Goal: Task Accomplishment & Management: Use online tool/utility

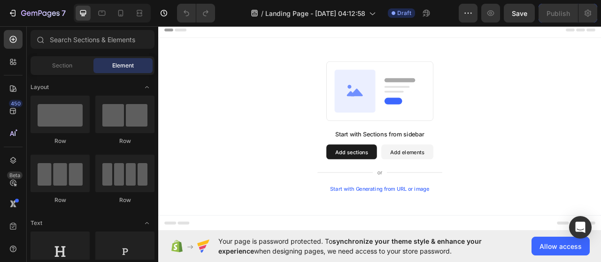
click at [449, 234] on div "Start with Generating from URL or image" at bounding box center [440, 235] width 126 height 8
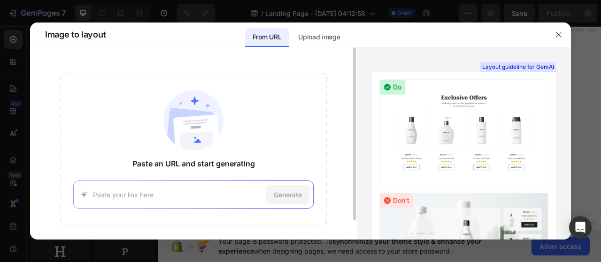
click at [185, 200] on div "Generate" at bounding box center [193, 195] width 240 height 28
click at [181, 192] on input at bounding box center [177, 195] width 169 height 10
type input "[DOMAIN_NAME]"
click at [288, 191] on span "Generate" at bounding box center [288, 195] width 28 height 10
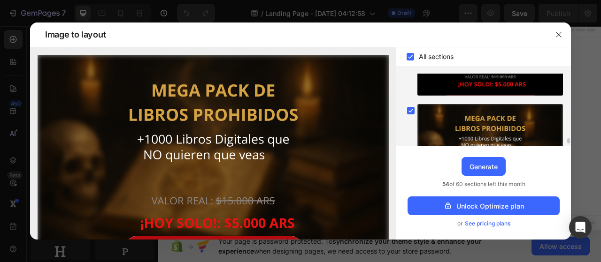
scroll to position [883, 0]
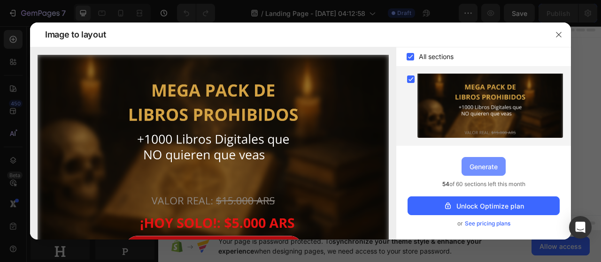
click at [488, 167] on div "Generate" at bounding box center [484, 167] width 28 height 10
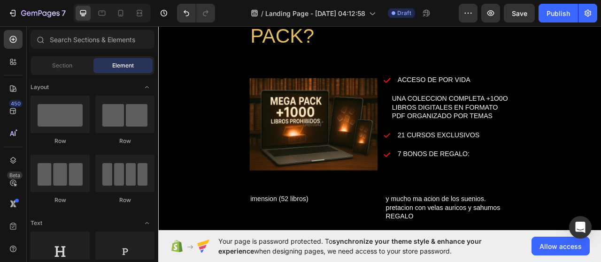
scroll to position [639, 0]
click at [559, 249] on span "Allow access" at bounding box center [561, 247] width 42 height 10
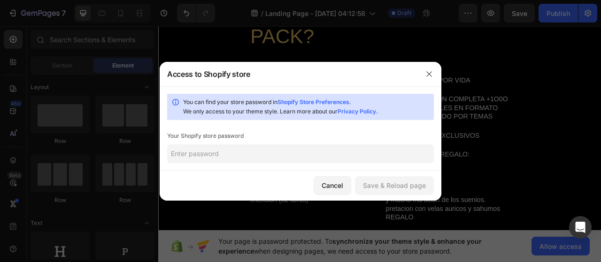
click at [258, 158] on input "text" at bounding box center [300, 154] width 267 height 19
paste input "bieffe"
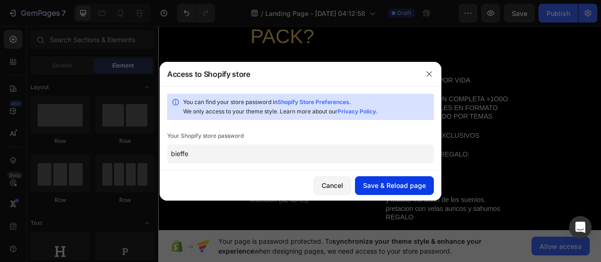
type input "bieffe"
click at [392, 185] on div "Save & Reload page" at bounding box center [394, 186] width 63 height 10
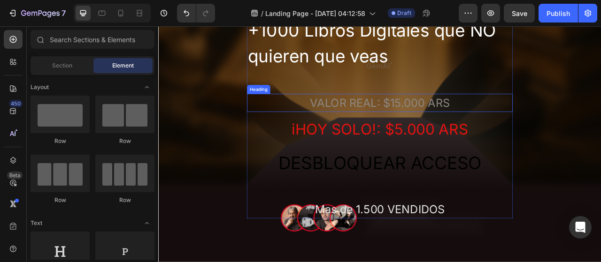
scroll to position [254, 0]
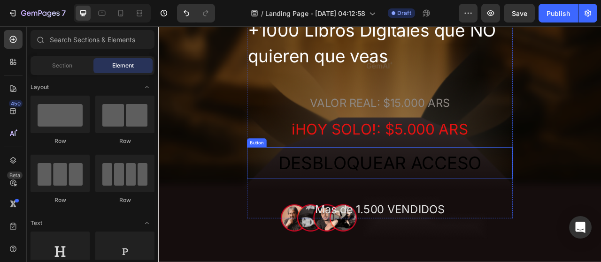
click at [275, 201] on button "DESBLOQUEAR ACCESO" at bounding box center [440, 201] width 338 height 41
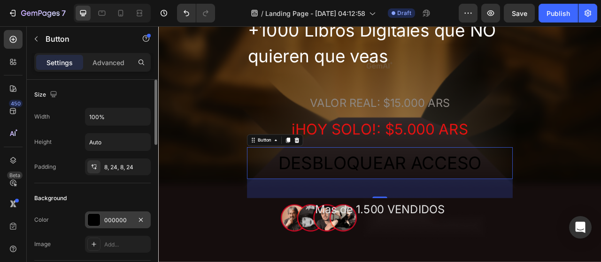
click at [99, 220] on div at bounding box center [94, 220] width 12 height 12
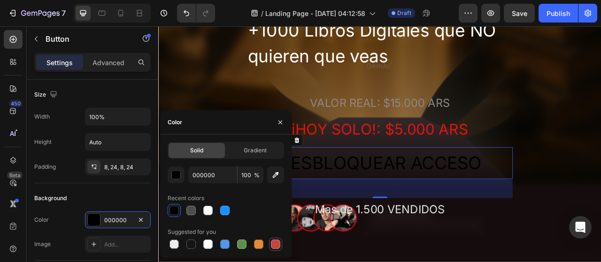
click at [279, 247] on div at bounding box center [275, 244] width 9 height 9
type input "C5453F"
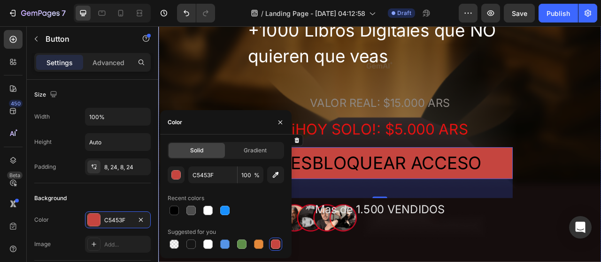
click at [601, 262] on div "MEGA PACK DE LIBROS PROHIBIDOS Heading +1000 Libros Digitales que NO quieren qu…" at bounding box center [439, 74] width 563 height 394
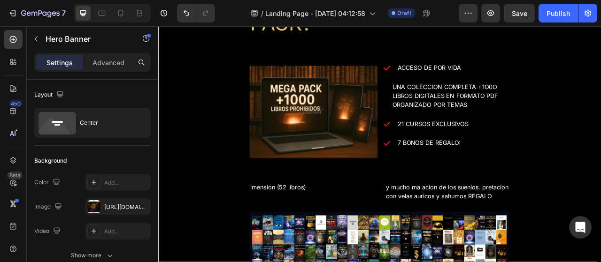
scroll to position [664, 0]
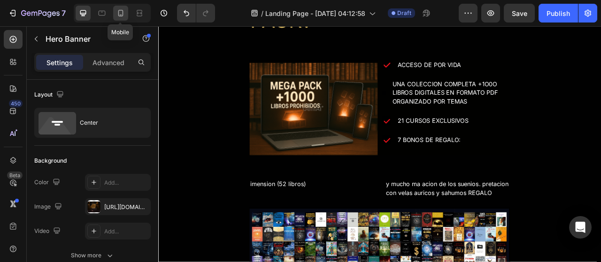
click at [117, 12] on icon at bounding box center [120, 12] width 9 height 9
type input "500"
type input "100%"
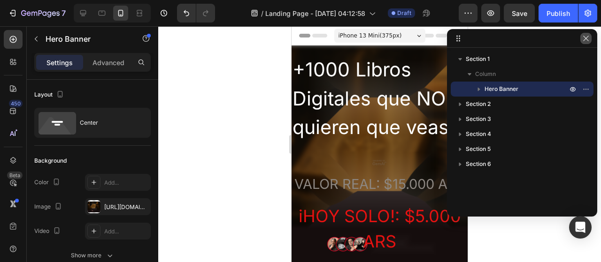
click at [587, 40] on icon "button" at bounding box center [585, 38] width 5 height 5
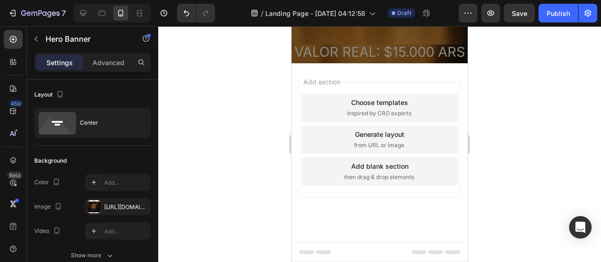
scroll to position [2772, 0]
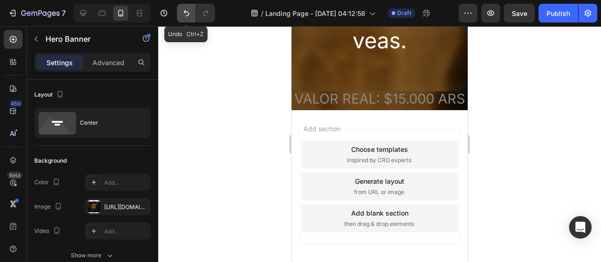
click at [188, 7] on button "Undo/Redo" at bounding box center [186, 13] width 19 height 19
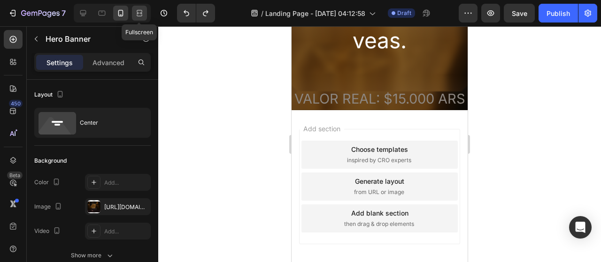
click at [142, 14] on icon at bounding box center [139, 12] width 9 height 9
type input "1203"
type input "1200"
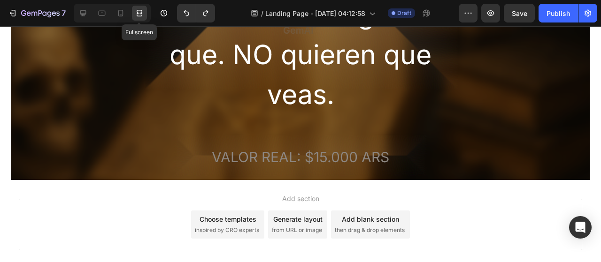
scroll to position [2754, 0]
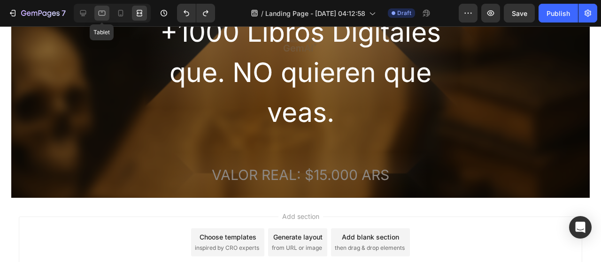
click at [97, 16] on icon at bounding box center [101, 12] width 9 height 9
type input "500"
type input "100%"
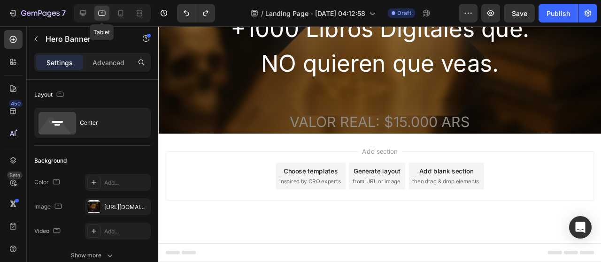
scroll to position [2742, 0]
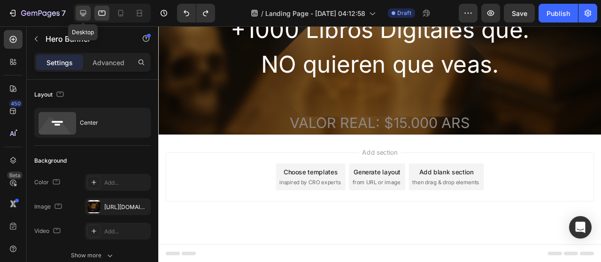
click at [82, 14] on icon at bounding box center [83, 13] width 6 height 6
type input "1203"
type input "1200"
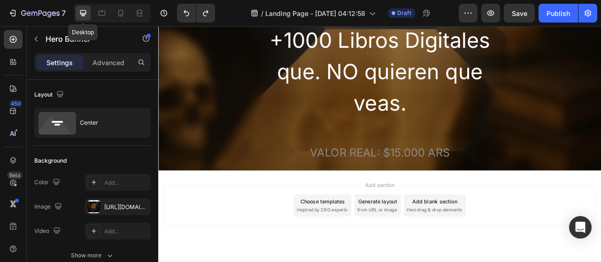
scroll to position [2690, 0]
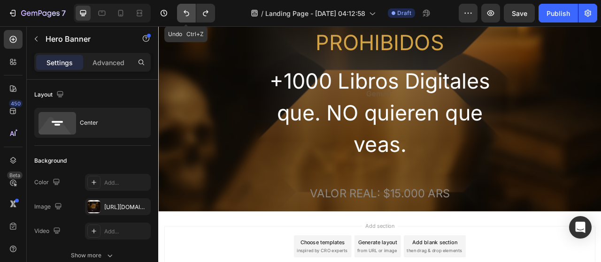
click at [180, 12] on button "Undo/Redo" at bounding box center [186, 13] width 19 height 19
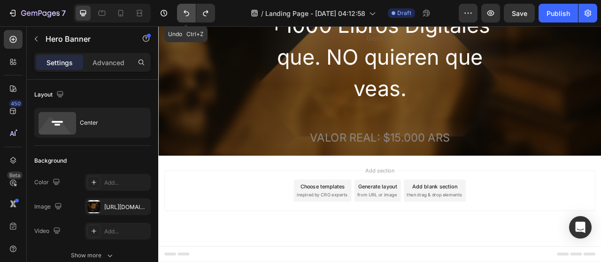
scroll to position [1438, 0]
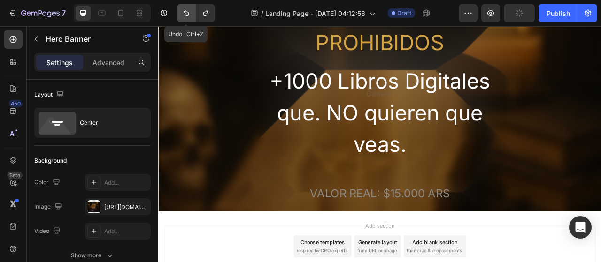
click at [180, 12] on button "Undo/Redo" at bounding box center [186, 13] width 19 height 19
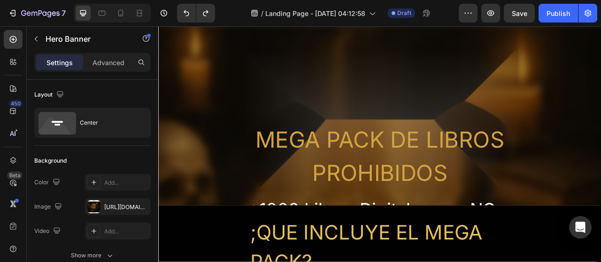
scroll to position [0, 0]
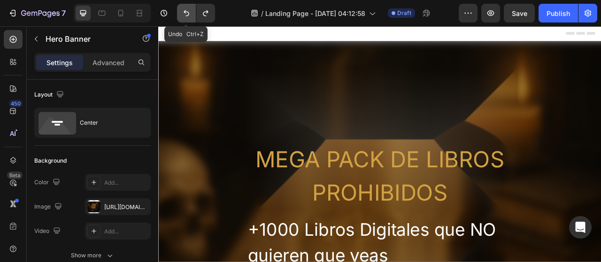
click at [189, 14] on icon "Undo/Redo" at bounding box center [186, 12] width 9 height 9
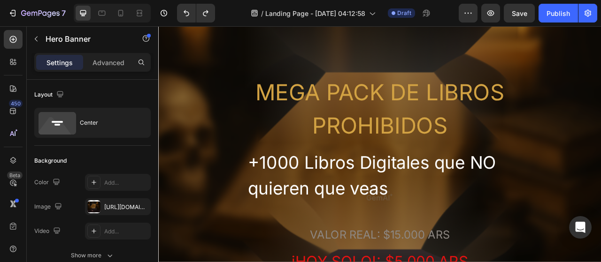
scroll to position [432, 0]
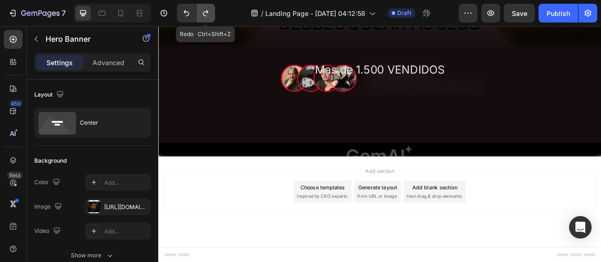
click at [206, 10] on icon "Undo/Redo" at bounding box center [205, 12] width 9 height 9
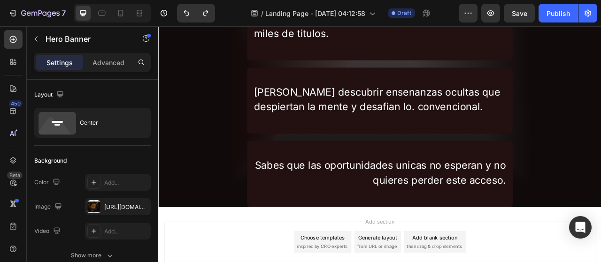
scroll to position [1293, 0]
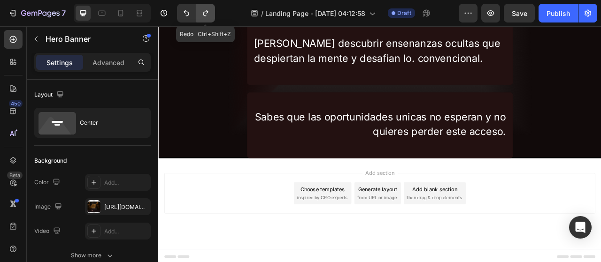
click at [209, 15] on icon "Undo/Redo" at bounding box center [205, 12] width 9 height 9
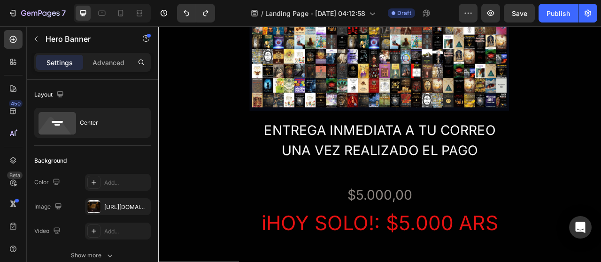
scroll to position [2072, 0]
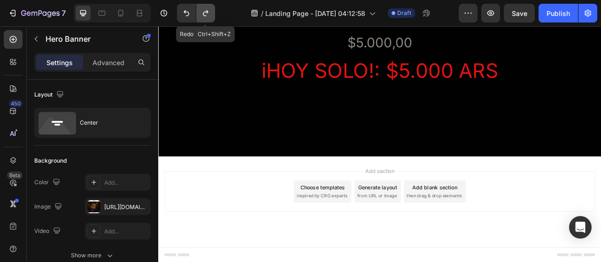
click at [206, 15] on icon "Undo/Redo" at bounding box center [205, 12] width 9 height 9
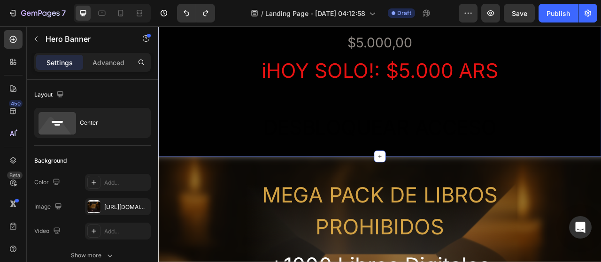
scroll to position [2376, 0]
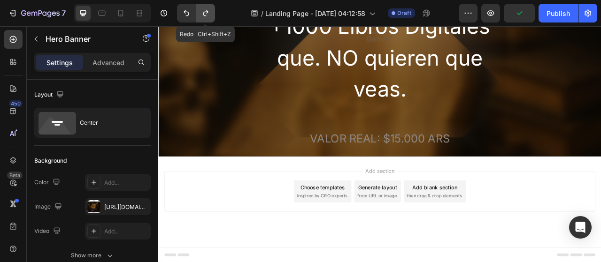
click at [206, 16] on icon "Undo/Redo" at bounding box center [205, 12] width 9 height 9
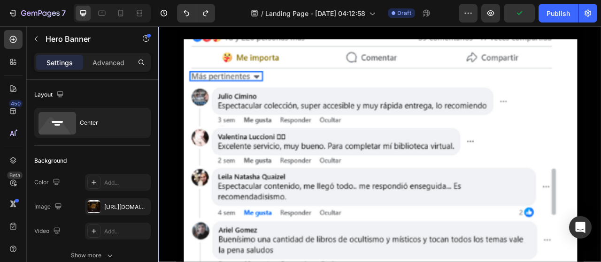
scroll to position [2934, 0]
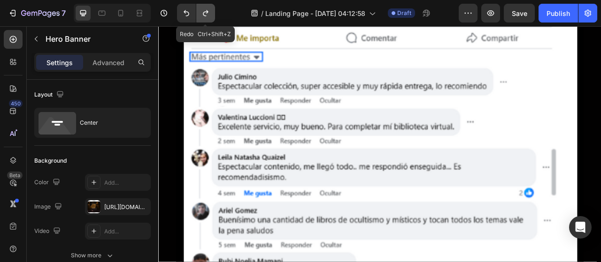
click at [213, 6] on button "Undo/Redo" at bounding box center [205, 13] width 19 height 19
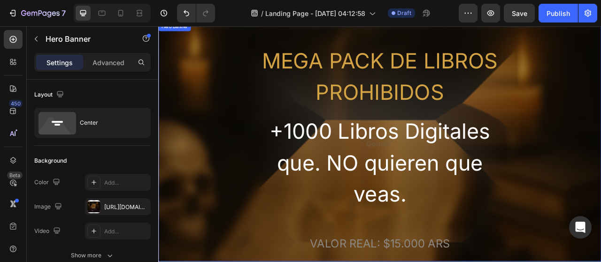
scroll to position [2242, 0]
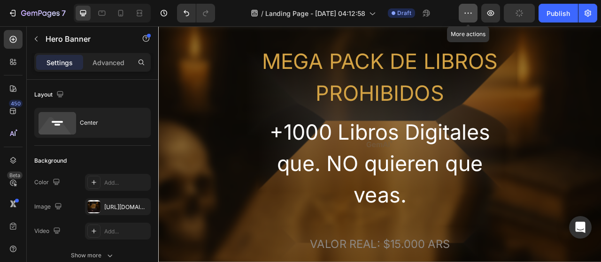
click at [470, 10] on icon "button" at bounding box center [467, 12] width 9 height 9
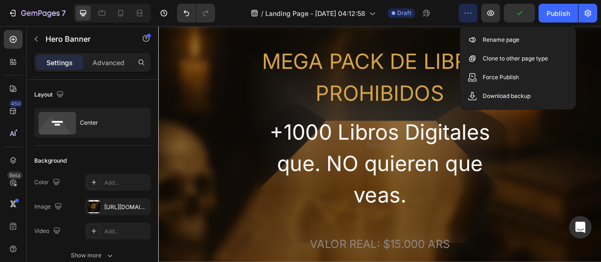
click at [470, 10] on icon "button" at bounding box center [467, 12] width 9 height 9
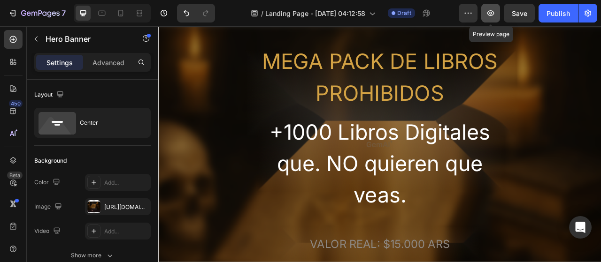
click at [490, 14] on icon "button" at bounding box center [490, 12] width 9 height 9
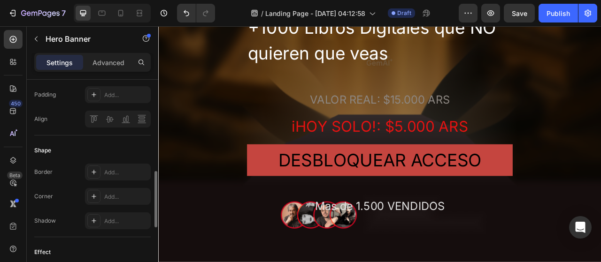
scroll to position [570, 0]
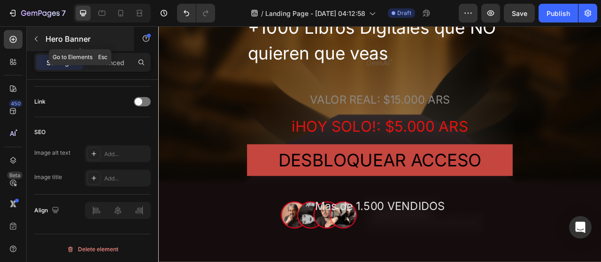
click at [36, 39] on icon "button" at bounding box center [36, 39] width 3 height 5
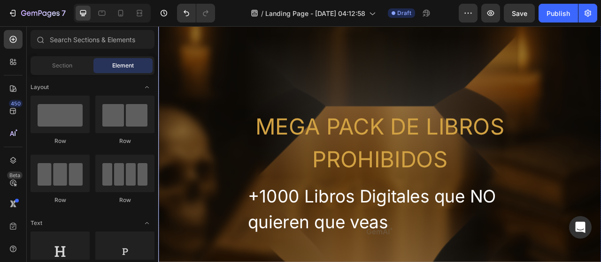
scroll to position [0, 0]
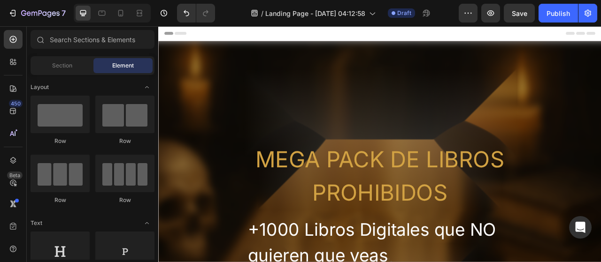
click at [601, 38] on div "Header" at bounding box center [440, 35] width 548 height 19
click at [601, 41] on div "Header" at bounding box center [440, 35] width 548 height 19
click at [187, 32] on span "Header" at bounding box center [186, 35] width 21 height 9
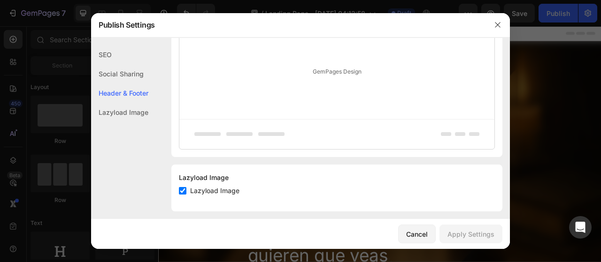
scroll to position [562, 0]
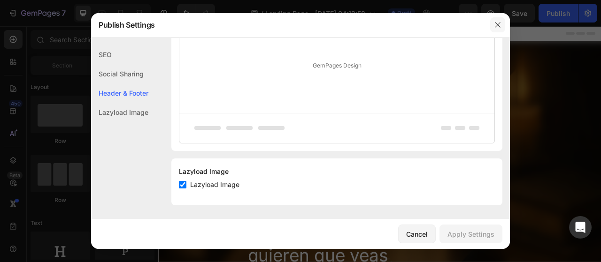
drag, startPoint x: 509, startPoint y: 29, endPoint x: 501, endPoint y: 27, distance: 8.6
click at [501, 27] on div at bounding box center [498, 25] width 24 height 24
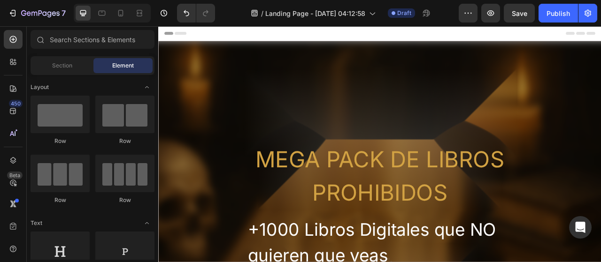
click at [594, 27] on div "Header" at bounding box center [440, 35] width 548 height 19
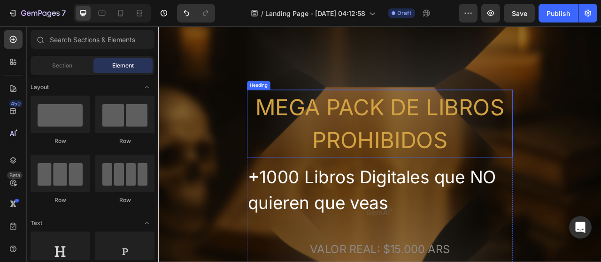
scroll to position [77, 0]
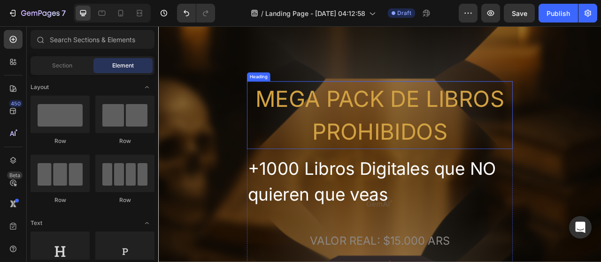
click at [427, 162] on h2 "MEGA PACK DE LIBROS PROHIBIDOS" at bounding box center [440, 140] width 338 height 86
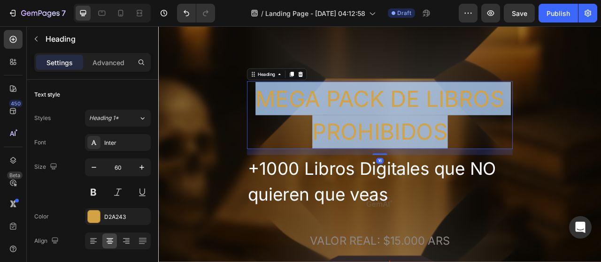
click at [427, 162] on p "MEGA PACK DE LIBROS PROHIBIDOS" at bounding box center [440, 140] width 336 height 85
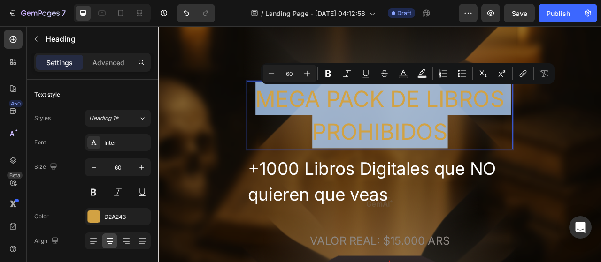
click at [427, 162] on p "MEGA PACK DE LIBROS PROHIBIDOS" at bounding box center [440, 140] width 336 height 85
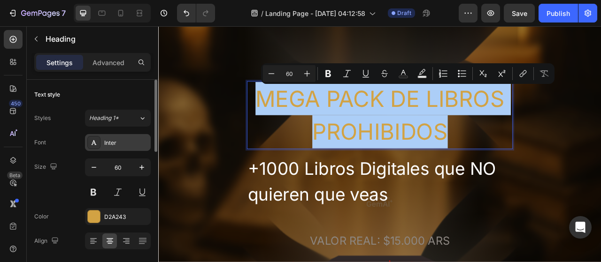
click at [130, 147] on div "Inter" at bounding box center [126, 143] width 44 height 8
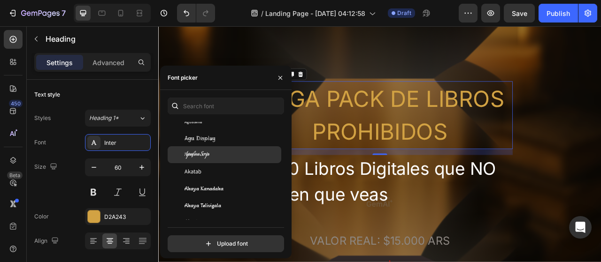
scroll to position [363, 0]
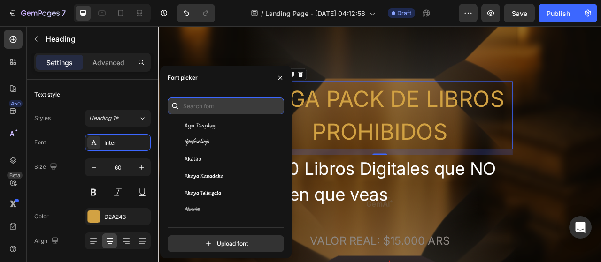
click at [213, 104] on input "text" at bounding box center [226, 106] width 116 height 17
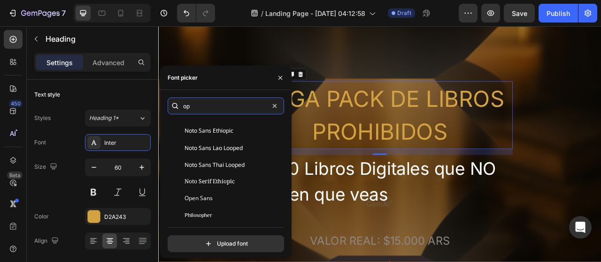
scroll to position [327, 0]
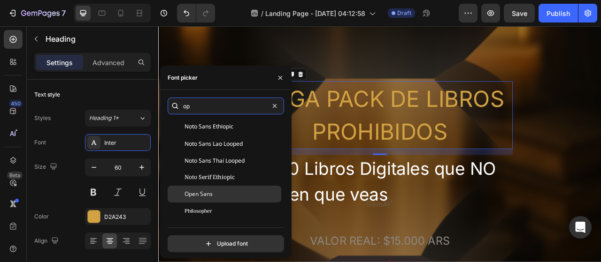
type input "op"
click at [224, 190] on div "Open Sans" at bounding box center [232, 194] width 95 height 8
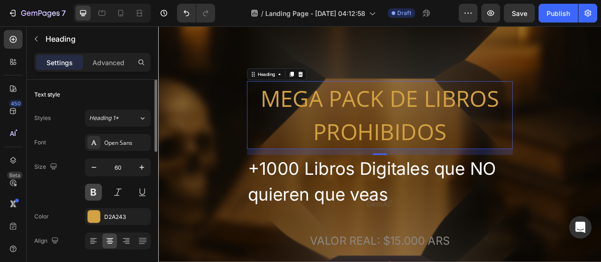
click at [89, 192] on button at bounding box center [93, 192] width 17 height 17
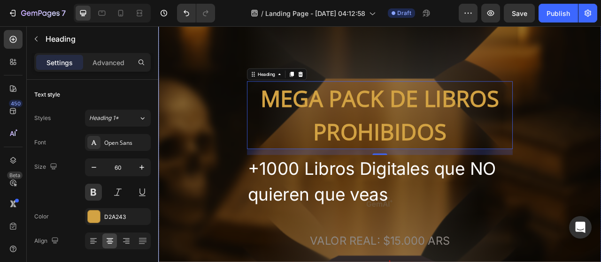
click at [240, 179] on div "MEGA PACK DE LIBROS PROHIBIDOS Heading 16 +1000 Libros Digitales que NO quieren…" at bounding box center [439, 251] width 563 height 394
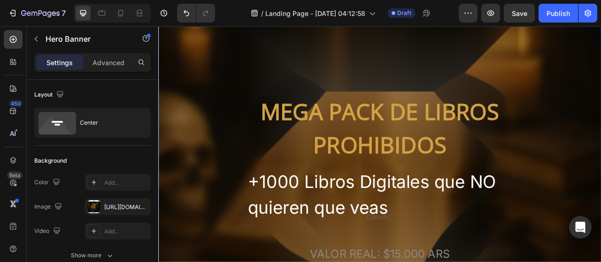
scroll to position [62, 0]
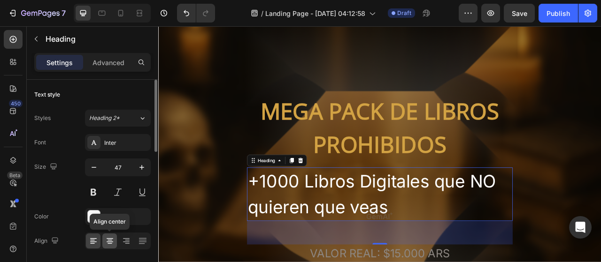
click at [108, 245] on icon at bounding box center [109, 241] width 9 height 9
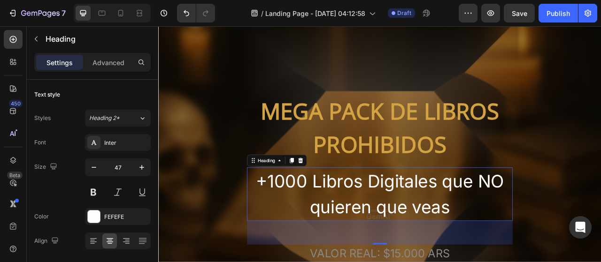
click at [555, 199] on h2 "MEGA PACK DE LIBROS PROHIBIDOS" at bounding box center [440, 156] width 338 height 86
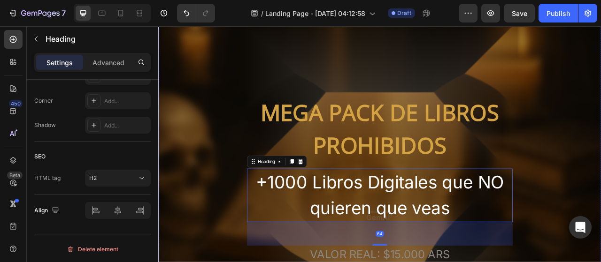
scroll to position [65, 0]
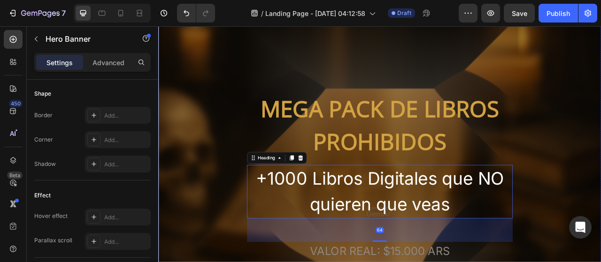
click at [601, 215] on div "MEGA PACK DE LIBROS PROHIBIDOS Heading +1000 Libros Digitales que NO quieren qu…" at bounding box center [439, 263] width 563 height 394
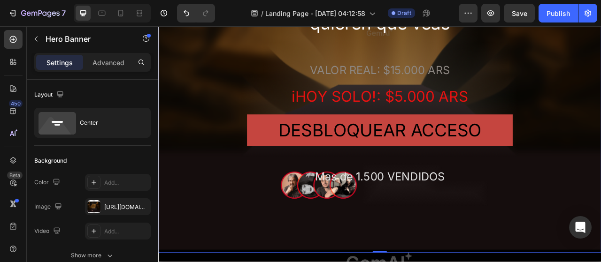
scroll to position [299, 0]
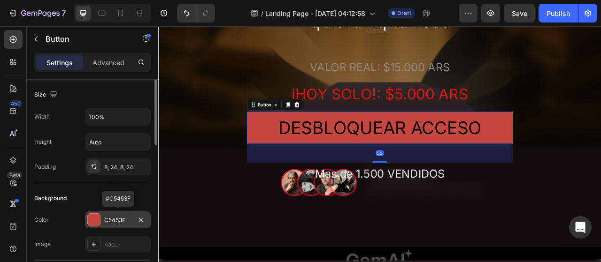
click at [93, 216] on div at bounding box center [94, 220] width 12 height 12
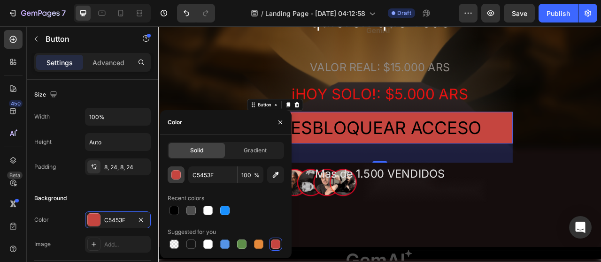
click at [182, 177] on button "button" at bounding box center [176, 175] width 17 height 17
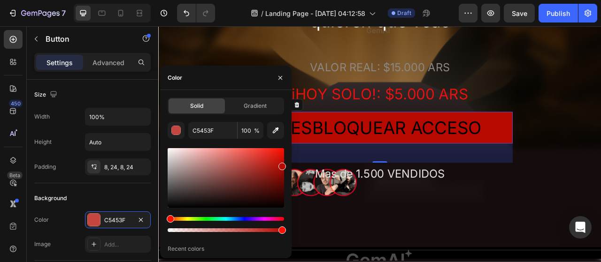
type input "B70900"
drag, startPoint x: 426, startPoint y: 201, endPoint x: 329, endPoint y: 200, distance: 97.2
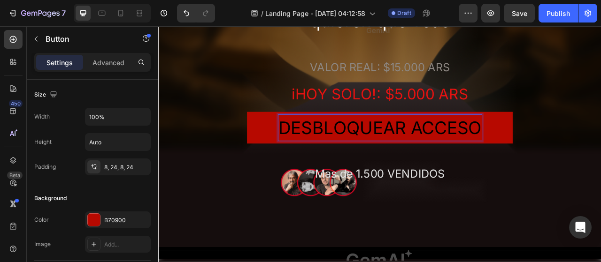
click at [444, 157] on div "DESBLOQUEAR ACCESO" at bounding box center [440, 155] width 259 height 33
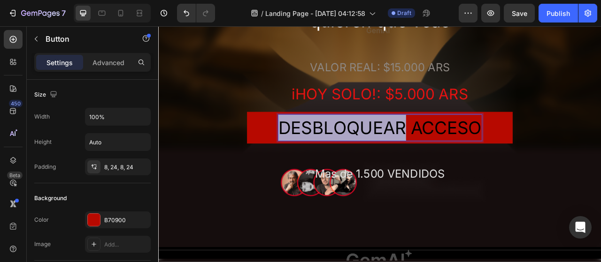
click at [444, 157] on p "DESBLOQUEAR ACCESO" at bounding box center [440, 155] width 259 height 33
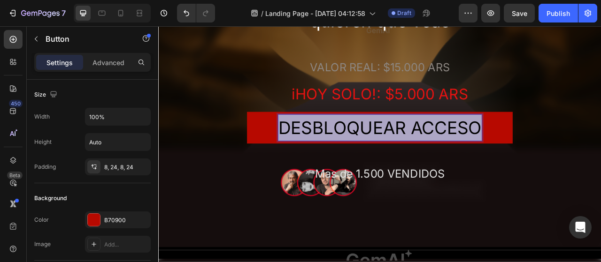
click at [444, 157] on p "DESBLOQUEAR ACCESO" at bounding box center [440, 155] width 259 height 33
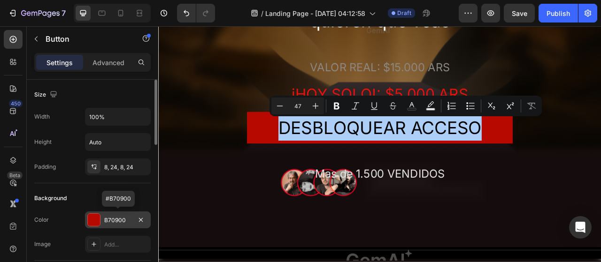
click at [95, 221] on div at bounding box center [94, 220] width 12 height 12
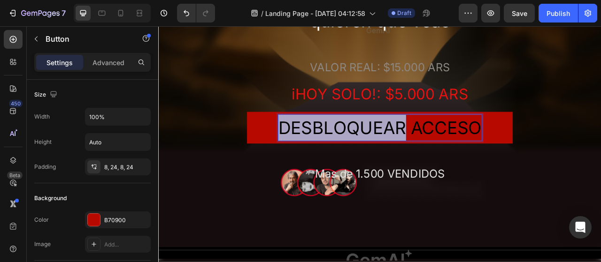
click at [430, 148] on p "DESBLOQUEAR ACCESO" at bounding box center [440, 155] width 259 height 33
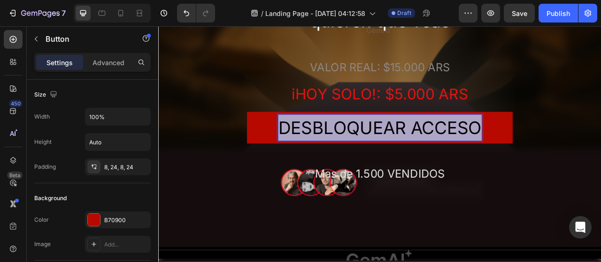
click at [430, 148] on p "DESBLOQUEAR ACCESO" at bounding box center [440, 155] width 259 height 33
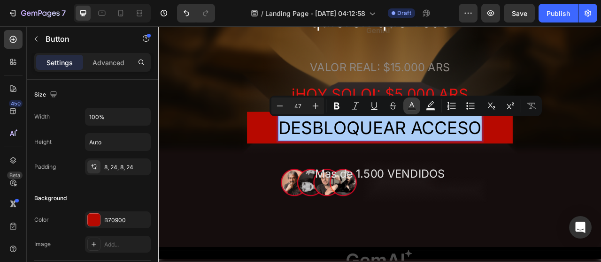
click at [413, 114] on button "Text Color" at bounding box center [411, 106] width 17 height 17
type input "000000"
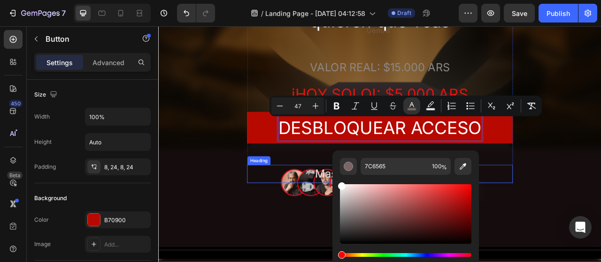
type input "FFFFFF"
drag, startPoint x: 524, startPoint y: 241, endPoint x: 369, endPoint y: 206, distance: 158.8
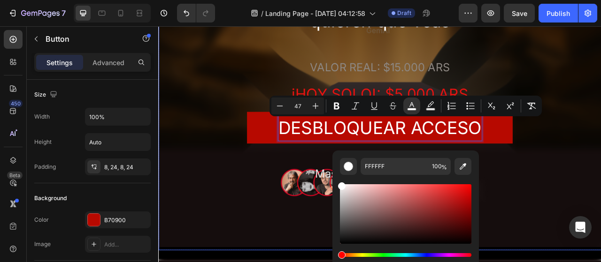
click at [601, 175] on div "MEGA PACK DE LIBROS PROHIBIDOS Heading +1000 Libros Digitales que NO quieren qu…" at bounding box center [439, 29] width 563 height 394
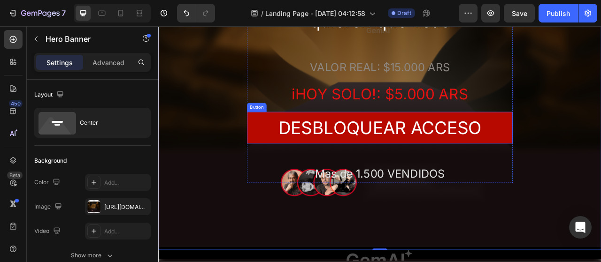
click at [598, 163] on button "DESBLOQUEAR ACCESO" at bounding box center [440, 156] width 338 height 41
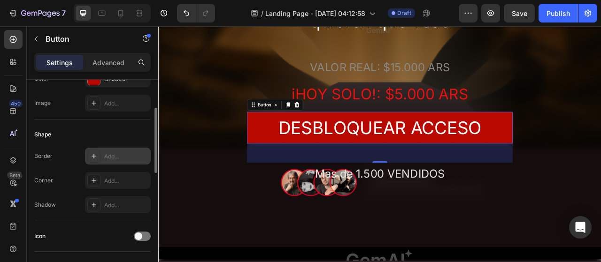
scroll to position [147, 0]
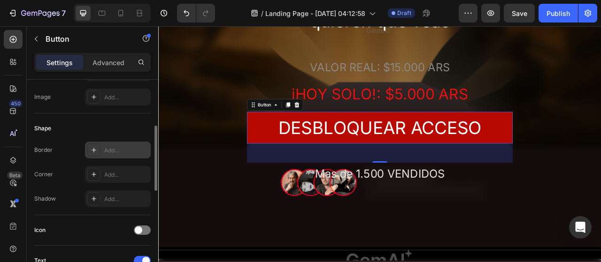
click at [92, 147] on icon at bounding box center [94, 151] width 8 height 8
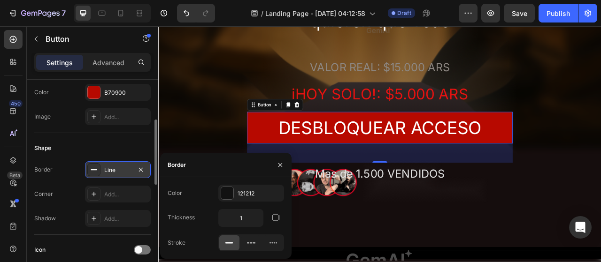
scroll to position [128, 0]
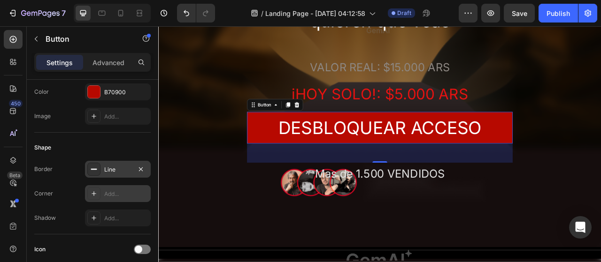
click at [98, 193] on div at bounding box center [93, 193] width 13 height 13
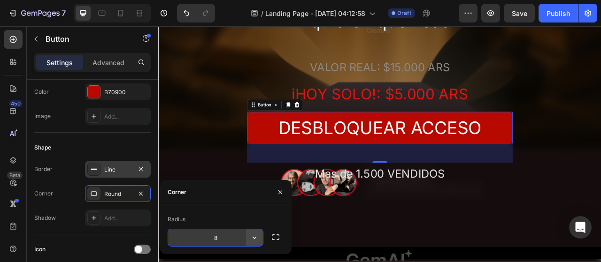
click at [254, 241] on icon "button" at bounding box center [254, 237] width 9 height 9
drag, startPoint x: 254, startPoint y: 241, endPoint x: 233, endPoint y: 237, distance: 21.5
click at [233, 237] on input "8" at bounding box center [215, 238] width 95 height 17
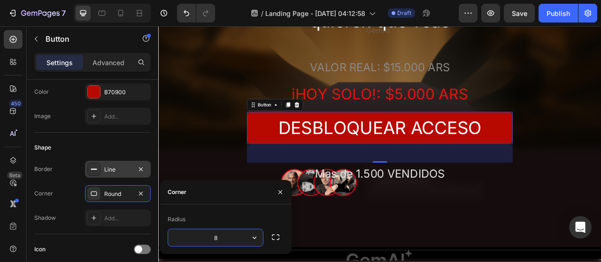
click at [233, 237] on input "8" at bounding box center [215, 238] width 95 height 17
click at [256, 236] on icon "button" at bounding box center [254, 237] width 9 height 9
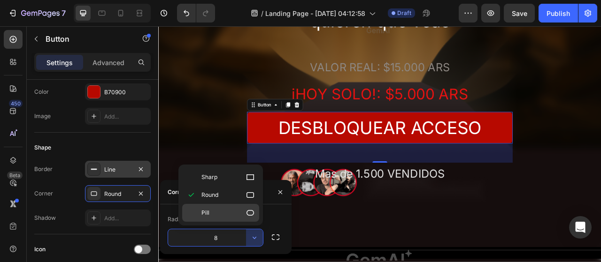
click at [249, 208] on icon at bounding box center [250, 212] width 9 height 9
type input "9999"
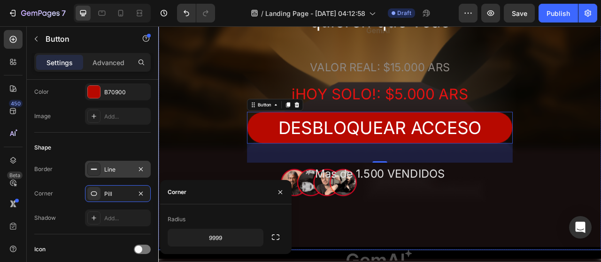
click at [386, 262] on div "Overlay" at bounding box center [439, 29] width 563 height 565
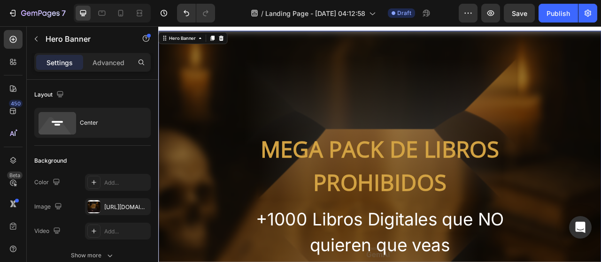
scroll to position [0, 0]
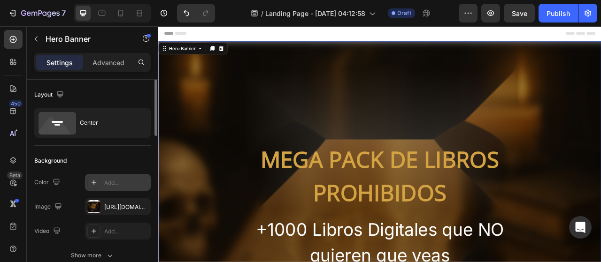
click at [88, 181] on div at bounding box center [93, 182] width 13 height 13
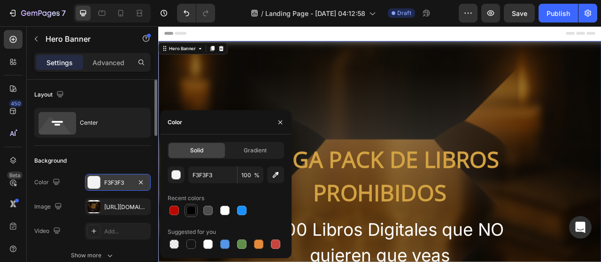
click at [188, 212] on div at bounding box center [190, 210] width 9 height 9
type input "000000"
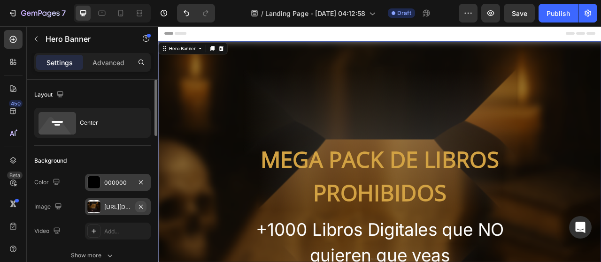
click at [141, 206] on icon "button" at bounding box center [141, 207] width 8 height 8
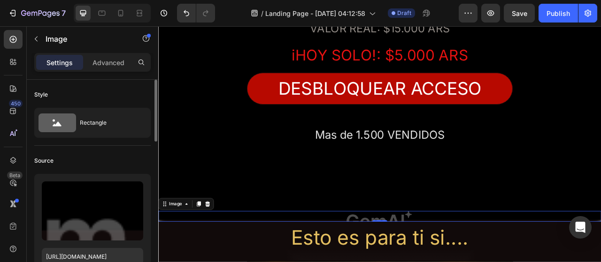
scroll to position [348, 0]
click at [219, 254] on icon at bounding box center [221, 253] width 6 height 7
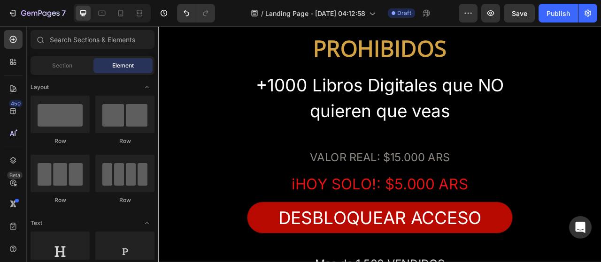
scroll to position [181, 0]
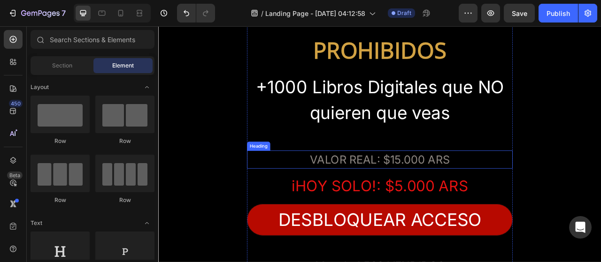
click at [454, 205] on h2 "VALOR REAL: $15.000 ARS" at bounding box center [440, 196] width 338 height 23
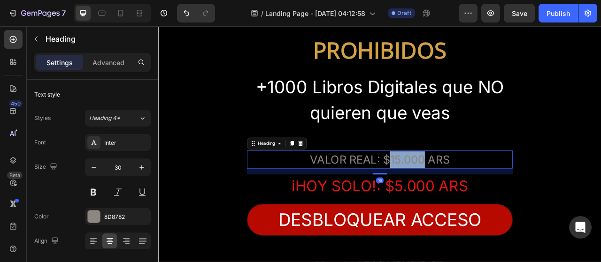
click at [454, 205] on h2 "VALOR REAL: $15.000 ARS" at bounding box center [440, 196] width 338 height 23
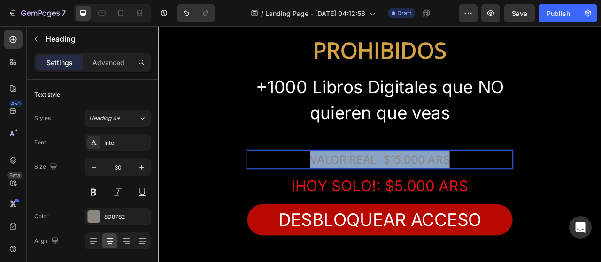
click at [454, 205] on p "VALOR REAL: $15.000 ARS" at bounding box center [440, 196] width 336 height 21
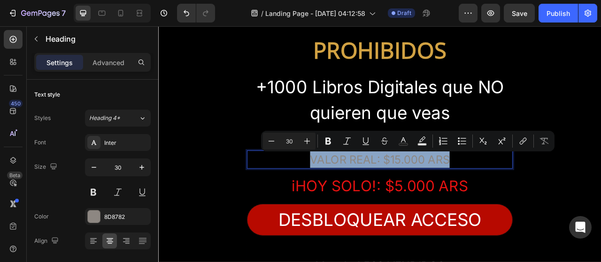
click at [454, 205] on p "VALOR REAL: $15.000 ARS" at bounding box center [440, 196] width 336 height 21
click at [532, 200] on p "VALOR REAL: $15.000 ARS" at bounding box center [440, 196] width 336 height 21
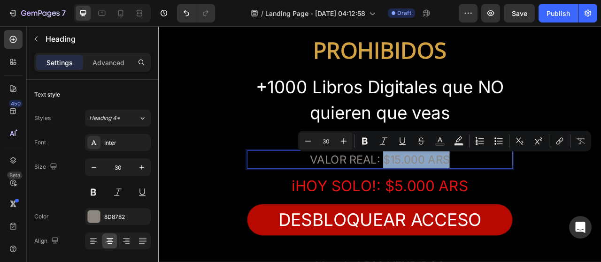
drag, startPoint x: 532, startPoint y: 200, endPoint x: 438, endPoint y: 196, distance: 94.0
click at [438, 196] on p "VALOR REAL: $15.000 ARS" at bounding box center [440, 196] width 336 height 21
click at [419, 143] on icon "Editor contextual toolbar" at bounding box center [419, 141] width 9 height 9
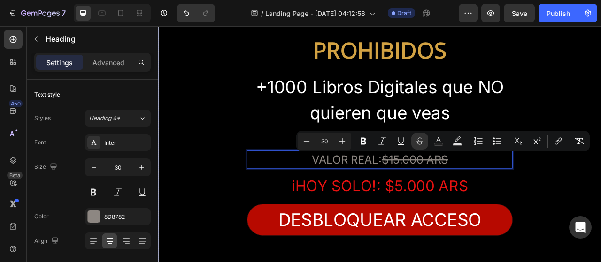
click at [601, 218] on div "MEGA PACK DE LIBROS PROHIBIDOS Heading +1000 Libros Digitales que NO quieren qu…" at bounding box center [439, 147] width 563 height 394
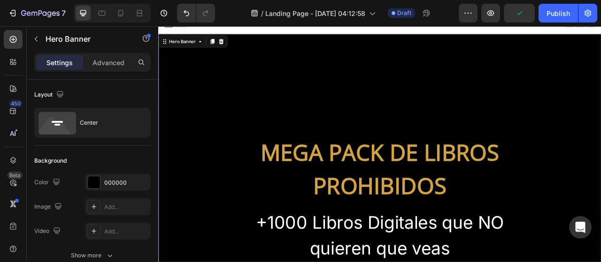
scroll to position [0, 0]
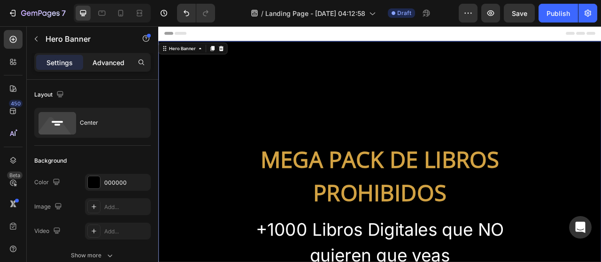
click at [93, 67] on p "Advanced" at bounding box center [109, 63] width 32 height 10
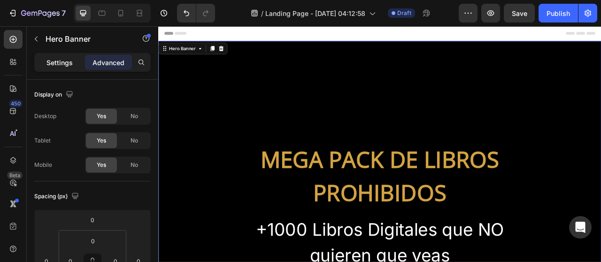
click at [65, 65] on p "Settings" at bounding box center [59, 63] width 26 height 10
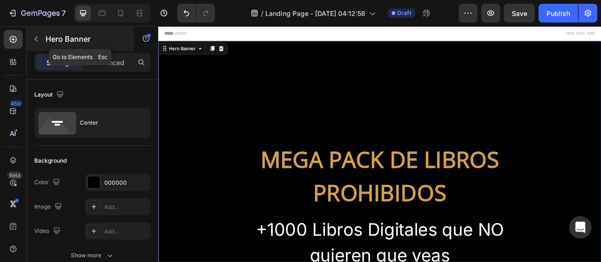
click at [39, 35] on icon "button" at bounding box center [36, 39] width 8 height 8
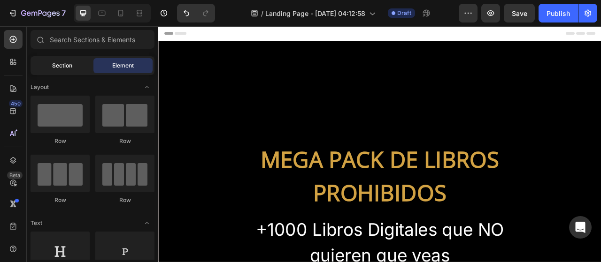
click at [77, 65] on div "Section" at bounding box center [61, 65] width 59 height 15
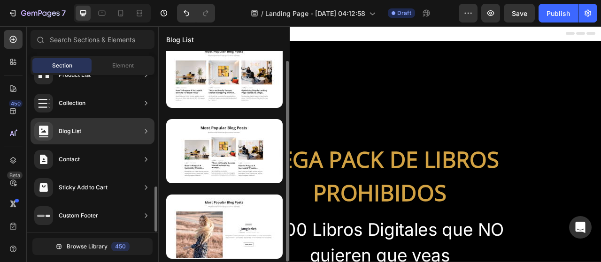
scroll to position [10, 0]
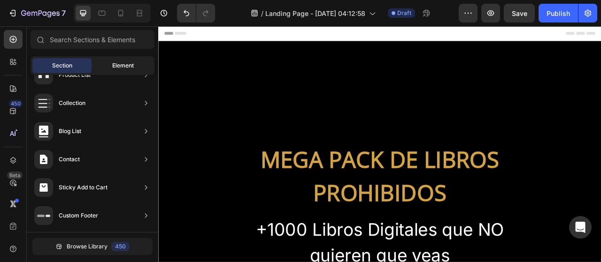
click at [115, 69] on span "Element" at bounding box center [123, 66] width 22 height 8
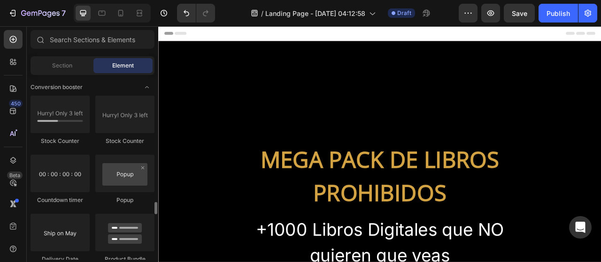
scroll to position [1867, 0]
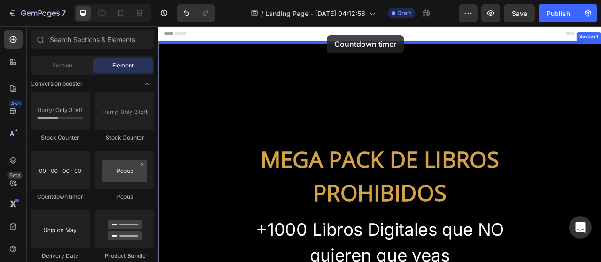
drag, startPoint x: 212, startPoint y: 214, endPoint x: 374, endPoint y: 38, distance: 238.9
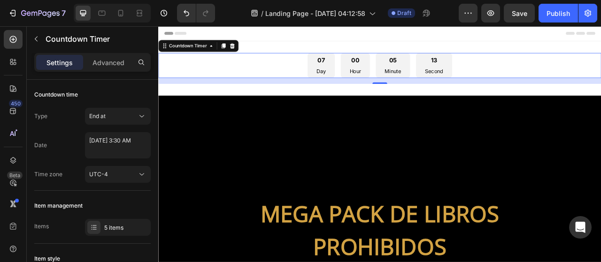
click at [380, 99] on div "16" at bounding box center [439, 97] width 563 height 8
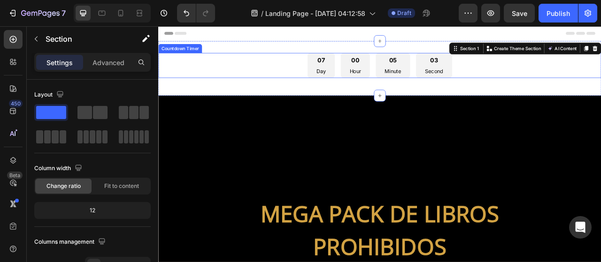
click at [570, 78] on div "07 Day 00 Hour 05 Minute 03 Second" at bounding box center [439, 77] width 563 height 32
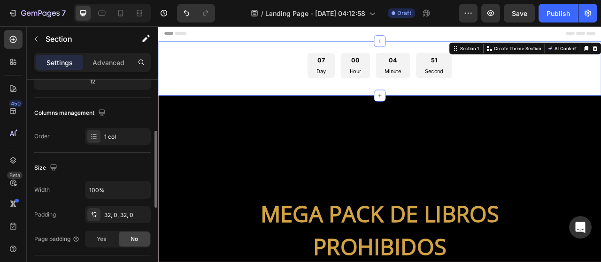
scroll to position [132, 0]
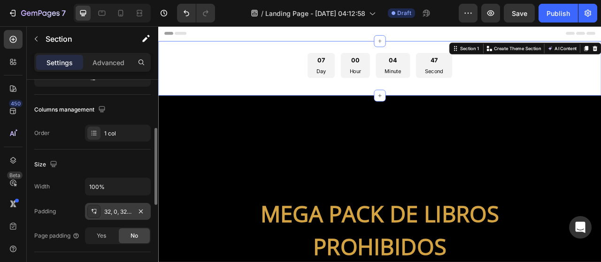
click at [91, 212] on icon at bounding box center [94, 212] width 8 height 8
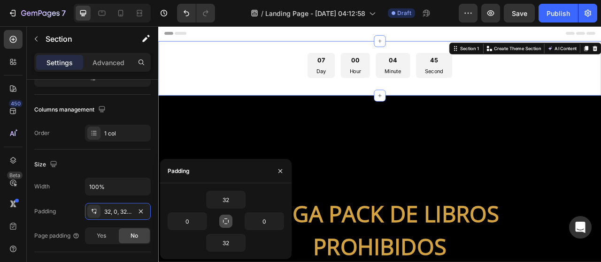
click at [226, 222] on icon "button" at bounding box center [226, 222] width 8 height 8
type input "32"
click at [226, 222] on icon "button" at bounding box center [226, 222] width 8 height 8
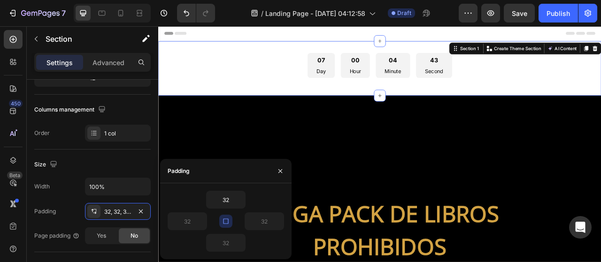
click at [226, 222] on icon "button" at bounding box center [226, 222] width 8 height 8
click at [239, 244] on icon "button" at bounding box center [241, 243] width 8 height 8
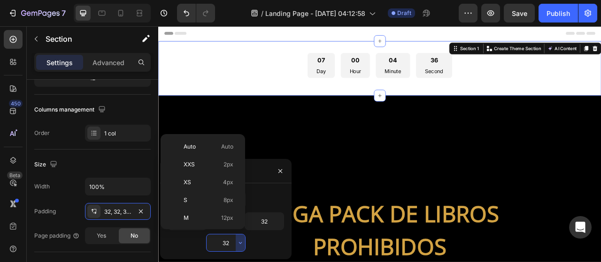
scroll to position [68, 0]
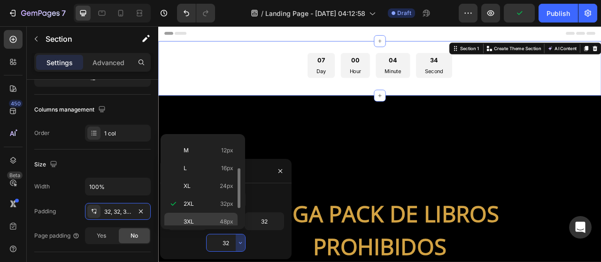
click at [206, 214] on div "3XL 48px" at bounding box center [200, 222] width 73 height 18
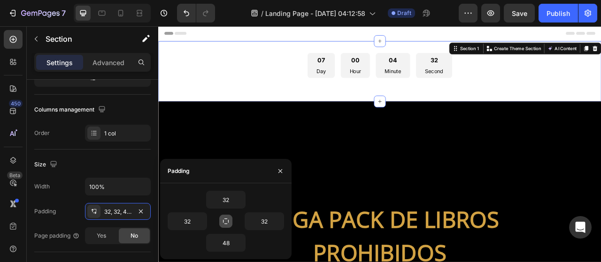
click at [224, 220] on icon "button" at bounding box center [226, 222] width 6 height 6
type input "32"
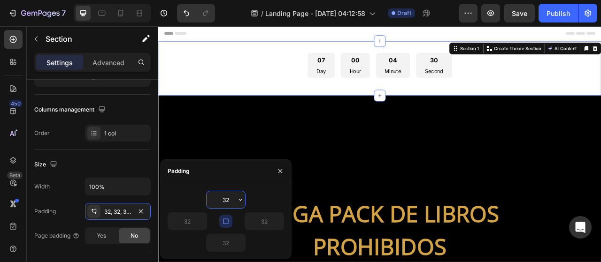
click at [223, 200] on input "32" at bounding box center [226, 200] width 39 height 17
click at [239, 201] on icon "button" at bounding box center [241, 200] width 8 height 8
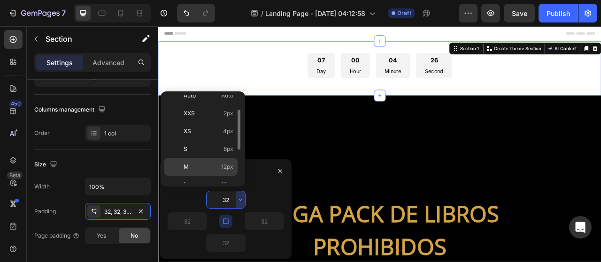
scroll to position [0, 0]
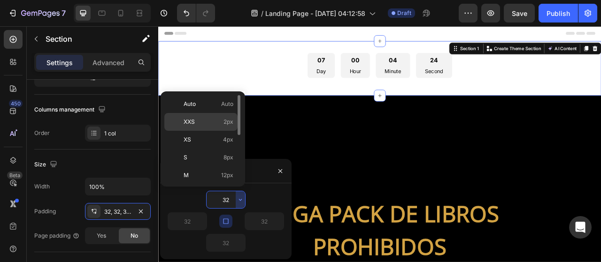
click at [196, 123] on p "XXS 2px" at bounding box center [209, 122] width 50 height 8
type input "2"
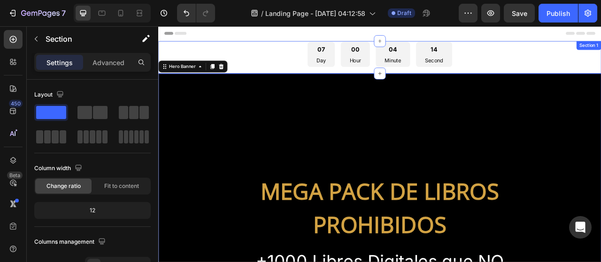
click at [285, 85] on div "07 Day 00 Hour 04 Minute 14 Second Countdown Timer Section 1" at bounding box center [439, 66] width 563 height 41
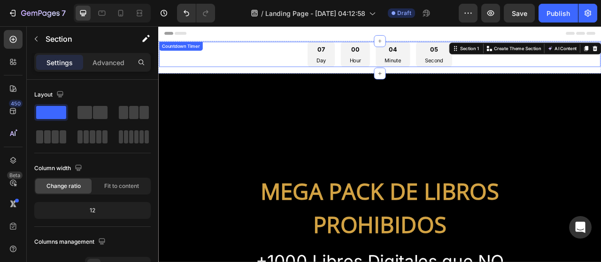
click at [233, 67] on div "07 Day 00 Hour 04 Minute 05 Second" at bounding box center [440, 62] width 562 height 32
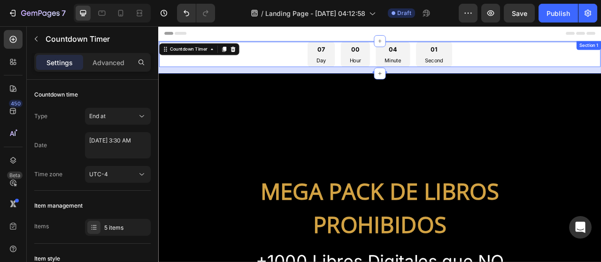
click at [226, 85] on div "16" at bounding box center [440, 82] width 562 height 8
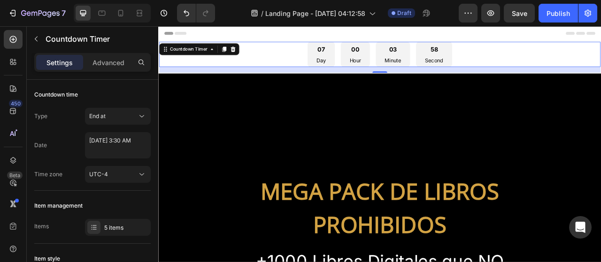
click at [256, 80] on div "16" at bounding box center [440, 82] width 562 height 8
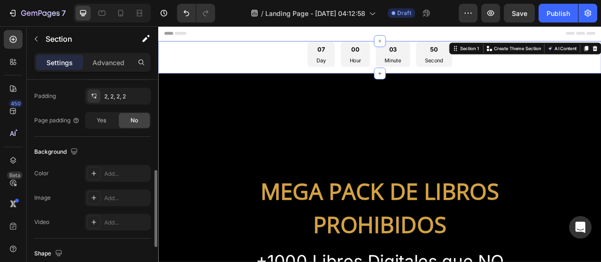
scroll to position [245, 0]
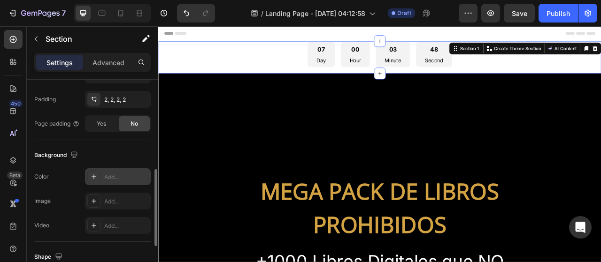
click at [97, 177] on icon at bounding box center [94, 177] width 8 height 8
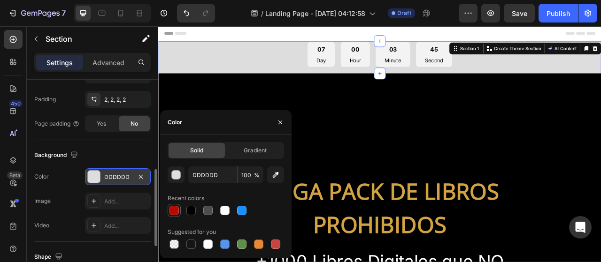
click at [170, 213] on div at bounding box center [174, 210] width 9 height 9
type input "B70900"
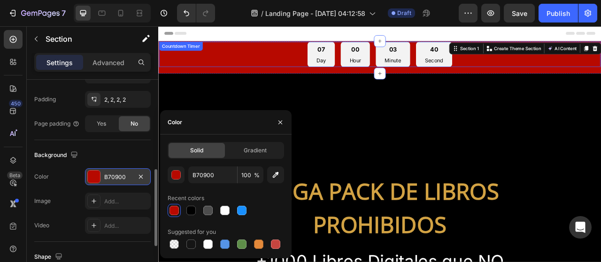
click at [361, 69] on p "Day" at bounding box center [365, 69] width 12 height 9
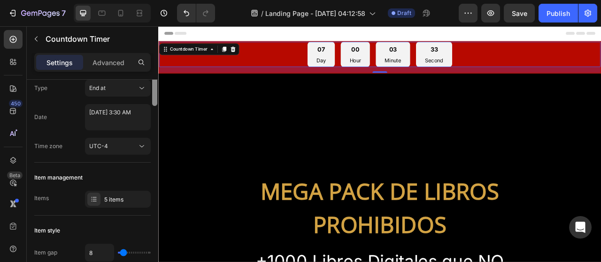
scroll to position [0, 0]
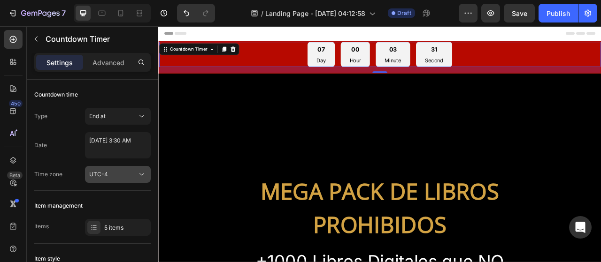
click at [131, 171] on div "UTC-4" at bounding box center [113, 174] width 48 height 8
click at [52, 130] on div "Type End at Date [DATE] 3:30 AM Time zone UTC-4" at bounding box center [92, 145] width 116 height 75
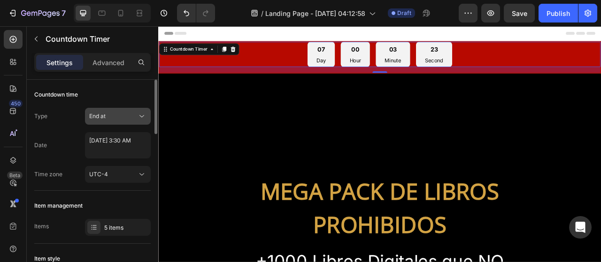
click at [98, 121] on button "End at" at bounding box center [118, 116] width 66 height 17
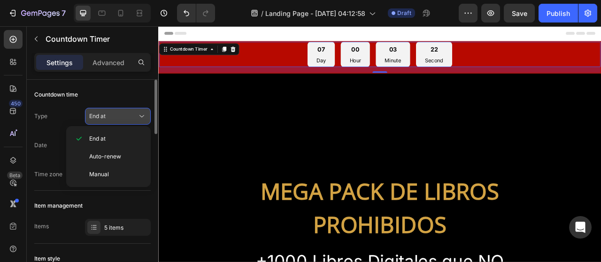
click at [98, 121] on button "End at" at bounding box center [118, 116] width 66 height 17
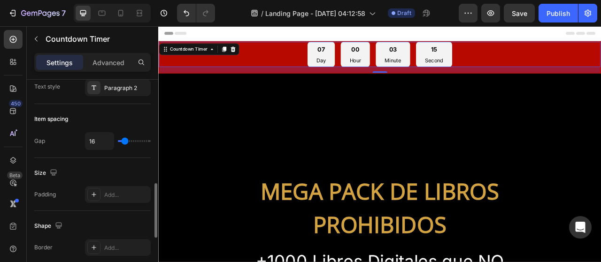
scroll to position [399, 0]
click at [368, 70] on div "07 Day" at bounding box center [365, 62] width 35 height 32
click at [359, 69] on p "Day" at bounding box center [365, 69] width 12 height 9
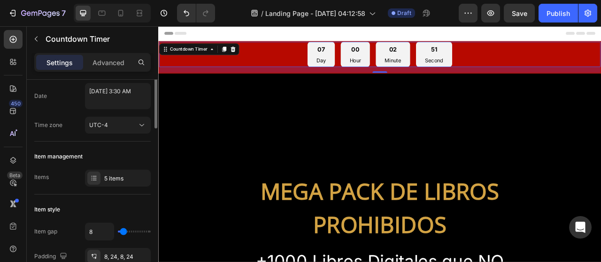
scroll to position [0, 0]
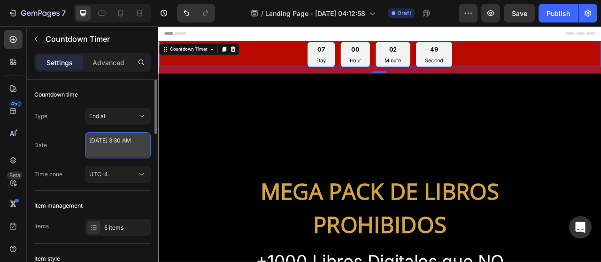
select select "3"
select select "30"
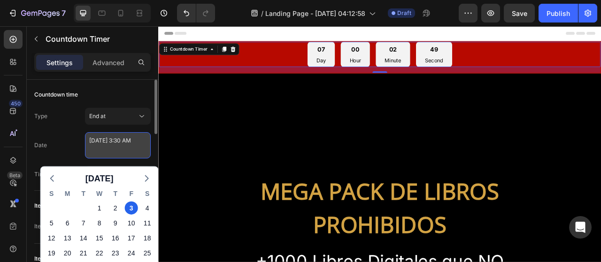
click at [109, 140] on textarea "[DATE] 3:30 AM" at bounding box center [118, 145] width 66 height 26
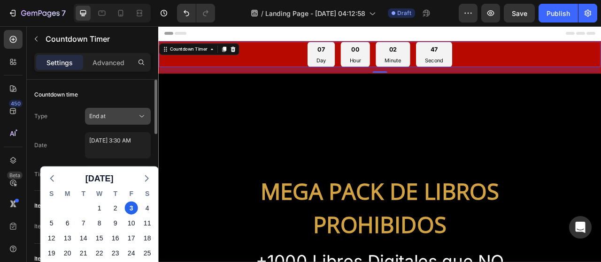
click at [107, 122] on button "End at" at bounding box center [118, 116] width 66 height 17
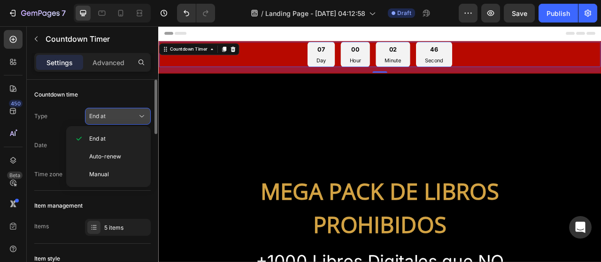
click at [107, 122] on button "End at" at bounding box center [118, 116] width 66 height 17
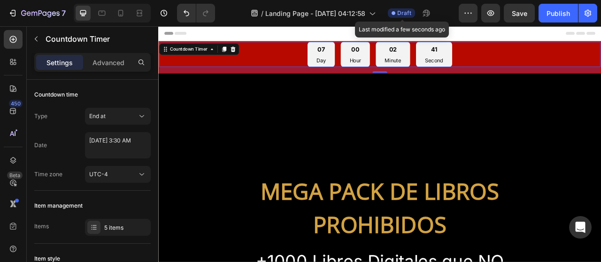
click at [403, 10] on span "Draft" at bounding box center [404, 13] width 14 height 8
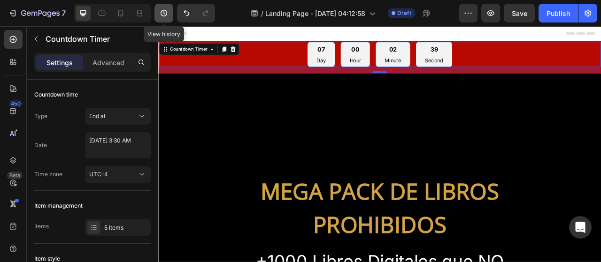
click at [160, 9] on icon "button" at bounding box center [163, 12] width 9 height 9
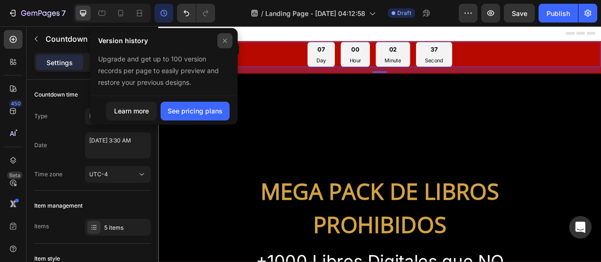
click at [222, 40] on icon at bounding box center [225, 41] width 8 height 8
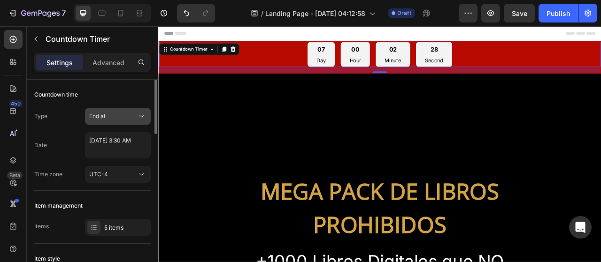
click at [115, 122] on button "End at" at bounding box center [118, 116] width 66 height 17
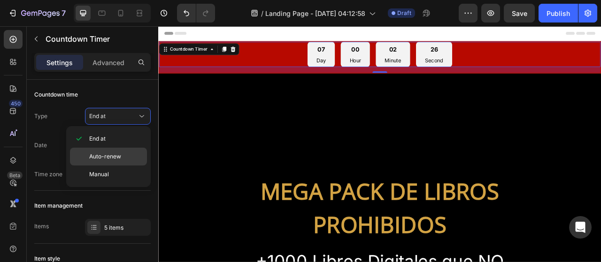
click at [101, 157] on span "Auto-renew" at bounding box center [105, 157] width 32 height 8
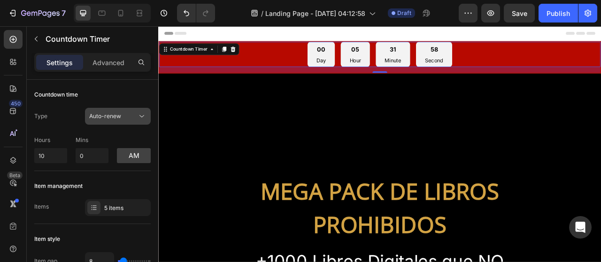
click at [116, 114] on span "Auto-renew" at bounding box center [105, 116] width 32 height 7
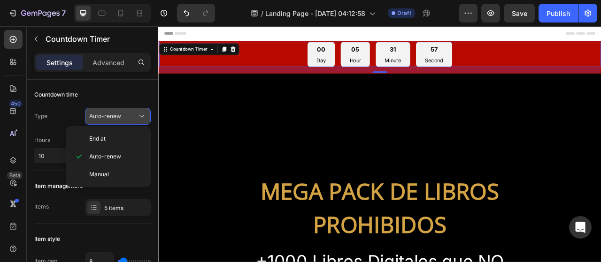
click at [116, 114] on span "Auto-renew" at bounding box center [105, 116] width 32 height 7
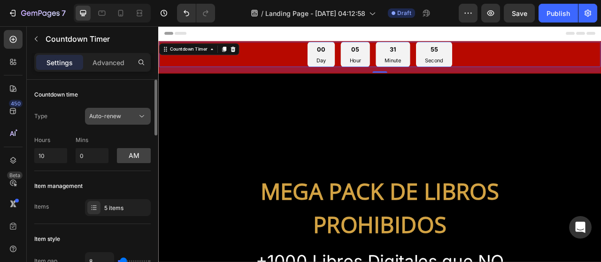
click at [106, 117] on span "Auto-renew" at bounding box center [105, 116] width 32 height 7
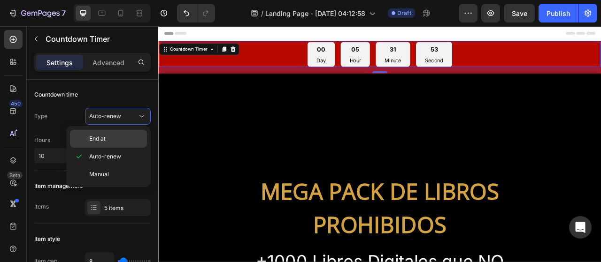
click at [114, 134] on div "End at" at bounding box center [108, 139] width 77 height 18
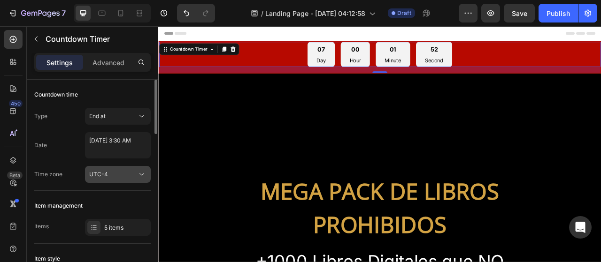
click at [127, 170] on div "UTC-4" at bounding box center [113, 174] width 48 height 8
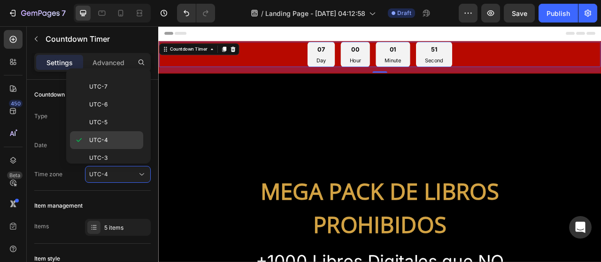
scroll to position [44, 0]
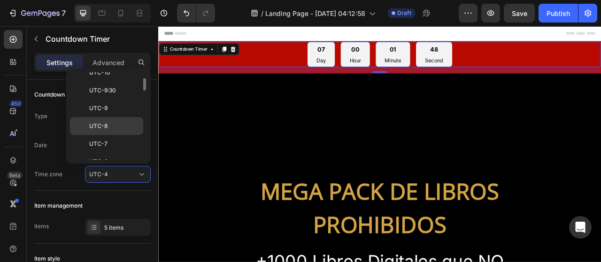
click at [110, 123] on p "UTC-8" at bounding box center [114, 126] width 50 height 8
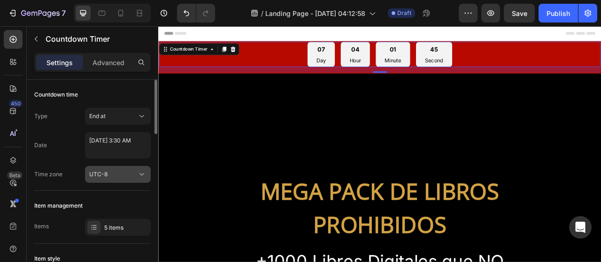
click at [131, 171] on div "UTC-8" at bounding box center [113, 174] width 48 height 8
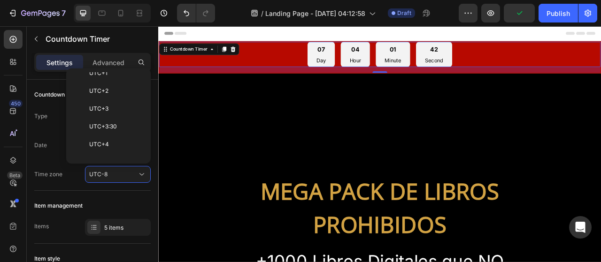
scroll to position [543, 0]
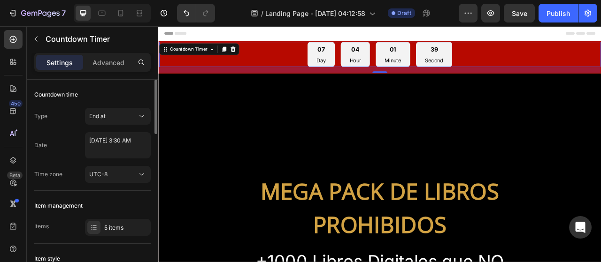
click at [58, 118] on div "Type End at" at bounding box center [92, 116] width 116 height 17
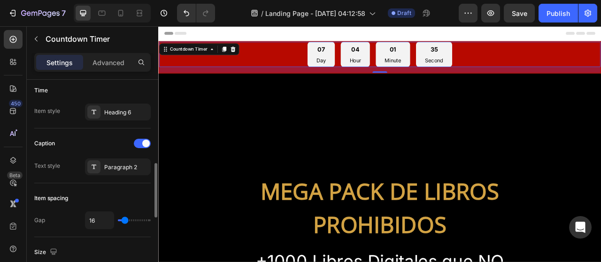
scroll to position [0, 0]
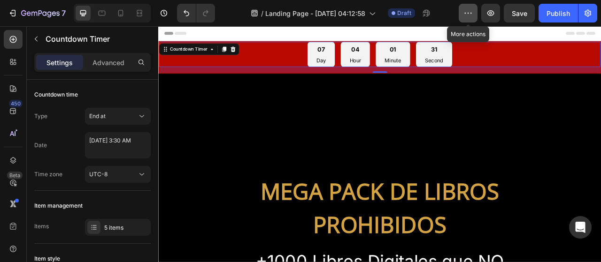
click at [469, 13] on icon "button" at bounding box center [468, 13] width 1 height 1
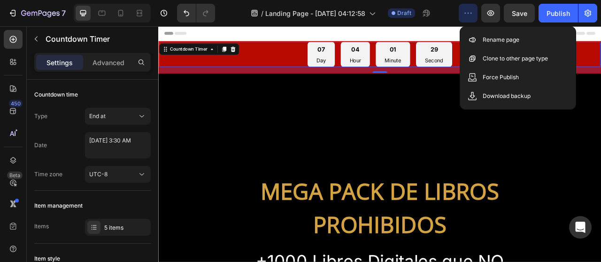
click at [469, 13] on icon "button" at bounding box center [468, 13] width 1 height 1
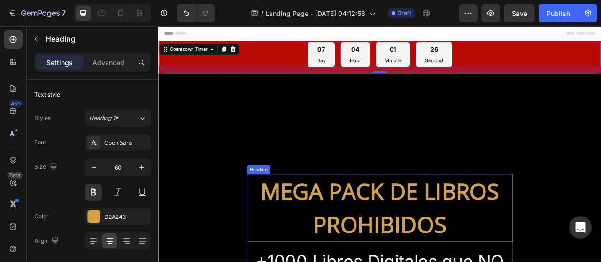
click at [296, 230] on h2 "MEGA PACK DE LIBROS PROHIBIDOS" at bounding box center [440, 258] width 338 height 86
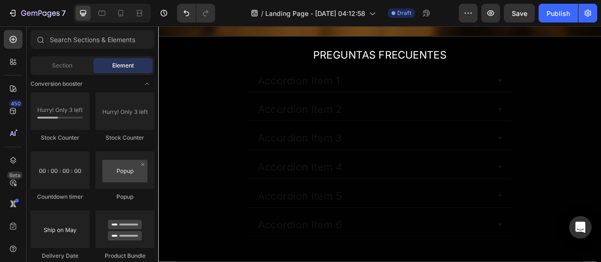
scroll to position [2563, 0]
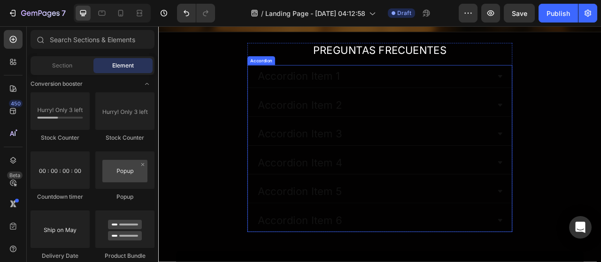
click at [398, 99] on div "Accordion Item 1" at bounding box center [432, 90] width 299 height 21
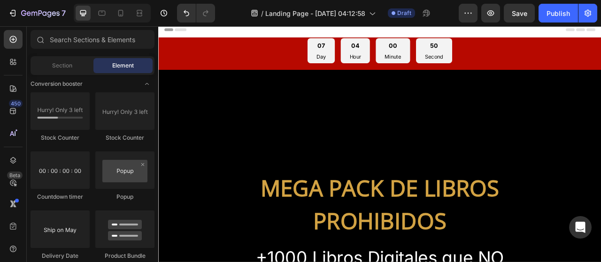
scroll to position [0, 0]
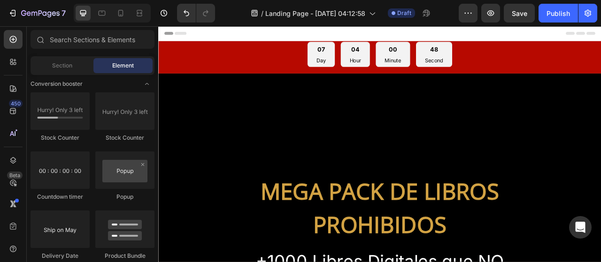
click at [601, 38] on div "Header" at bounding box center [440, 35] width 548 height 19
click at [178, 37] on span "Header" at bounding box center [186, 35] width 21 height 9
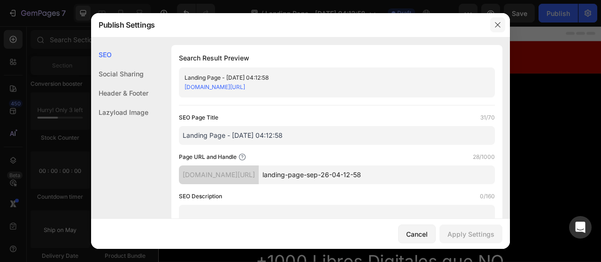
click at [501, 26] on icon "button" at bounding box center [498, 25] width 8 height 8
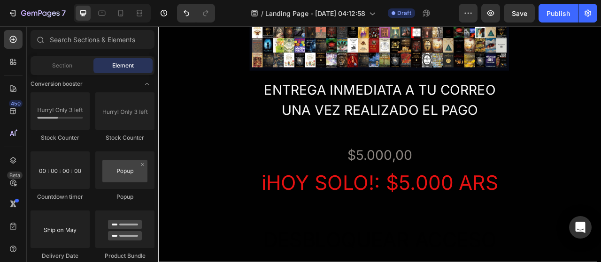
scroll to position [1956, 0]
